Goal: Navigation & Orientation: Go to known website

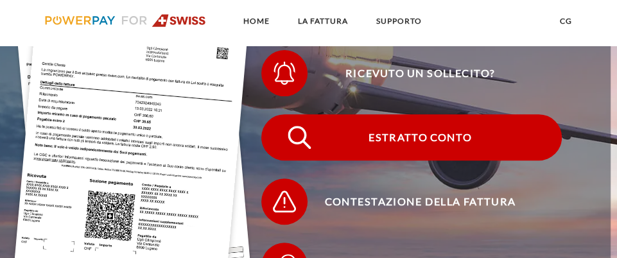
scroll to position [257, 0]
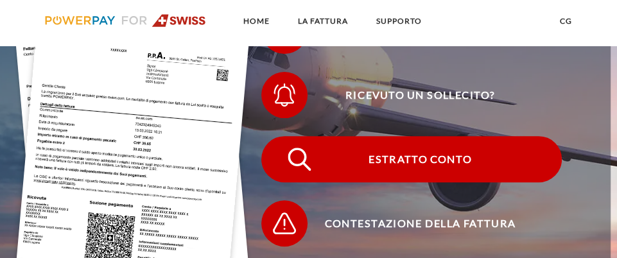
click at [287, 175] on span at bounding box center [282, 159] width 58 height 58
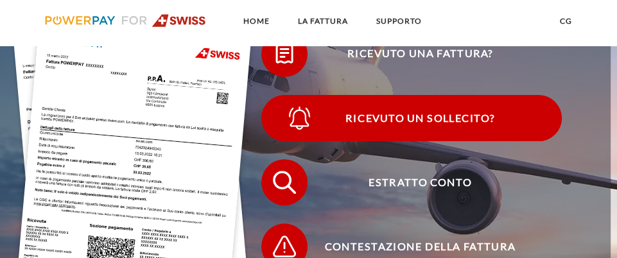
scroll to position [193, 0]
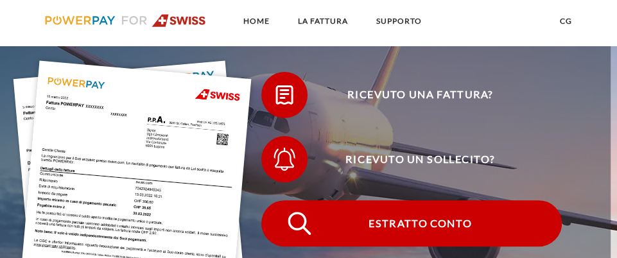
click at [303, 211] on span at bounding box center [282, 224] width 58 height 58
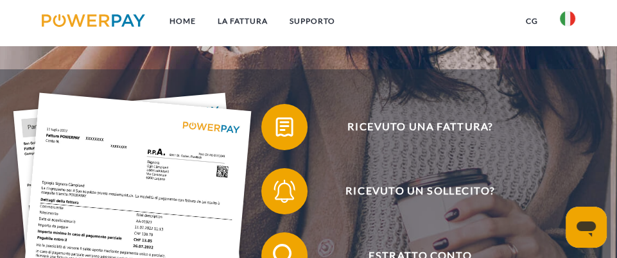
scroll to position [129, 0]
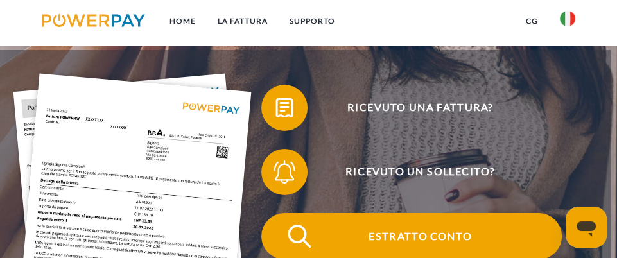
click at [301, 229] on img at bounding box center [299, 236] width 29 height 29
